Goal: Information Seeking & Learning: Learn about a topic

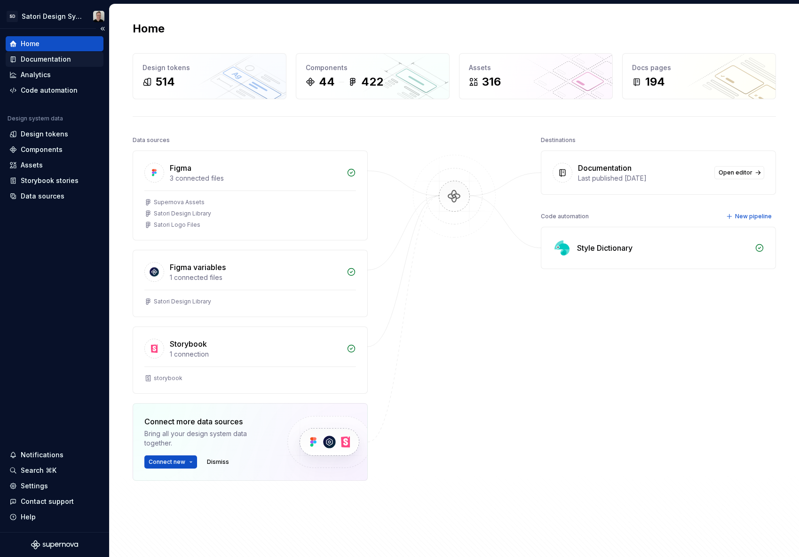
click at [52, 61] on div "Documentation" at bounding box center [46, 59] width 50 height 9
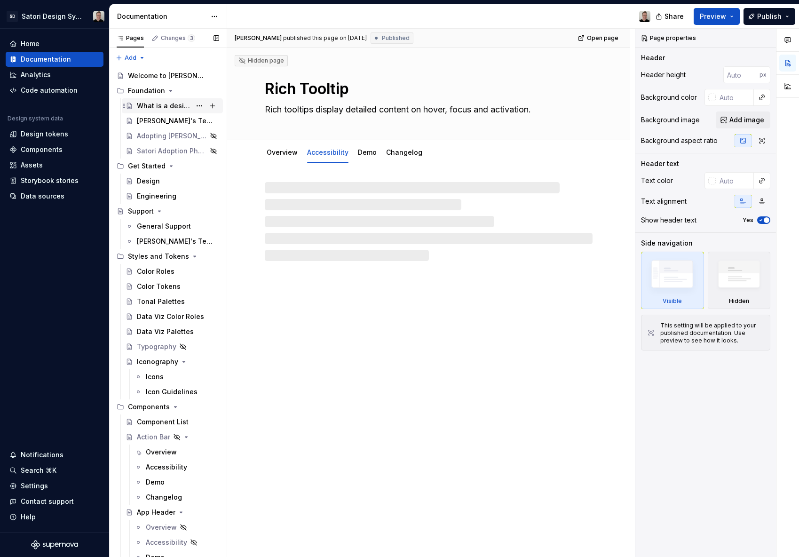
click at [164, 109] on div "What is a design system?" at bounding box center [164, 105] width 54 height 9
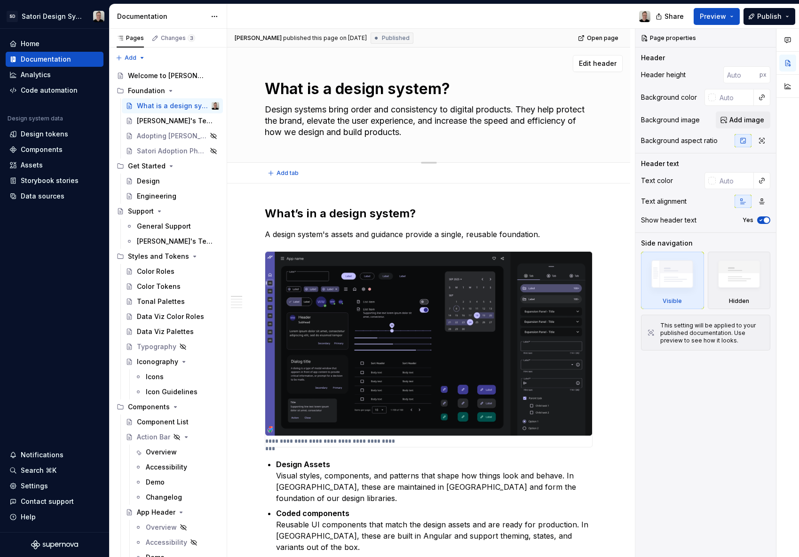
drag, startPoint x: 462, startPoint y: 134, endPoint x: 475, endPoint y: 141, distance: 15.6
click at [475, 141] on div "What is a design system? Design systems bring order and consistency to digital …" at bounding box center [429, 105] width 328 height 115
click at [487, 137] on textarea "Design systems bring order and consistency to digital products. They help prote…" at bounding box center [427, 121] width 328 height 38
type textarea "*"
